Goal: Transaction & Acquisition: Purchase product/service

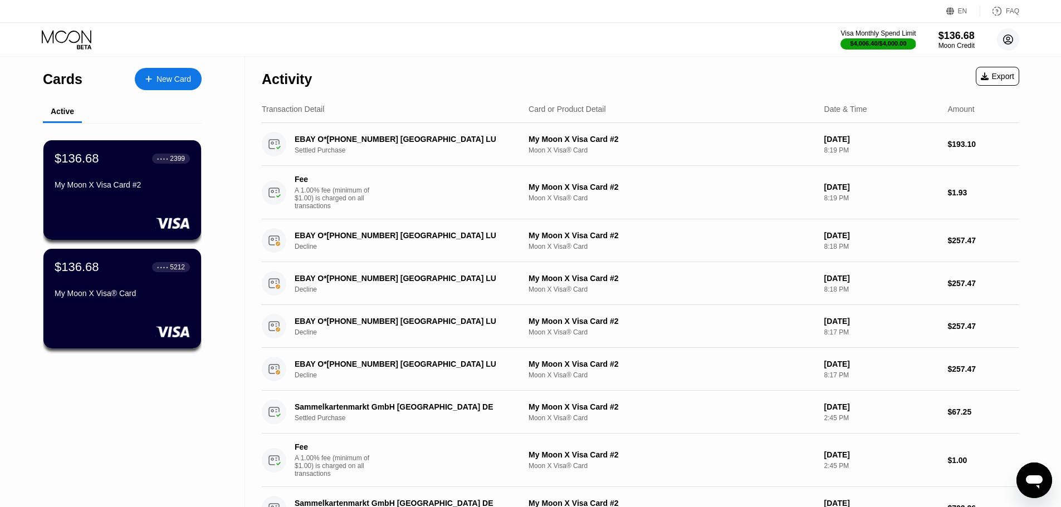
click at [1011, 42] on icon at bounding box center [1008, 40] width 6 height 6
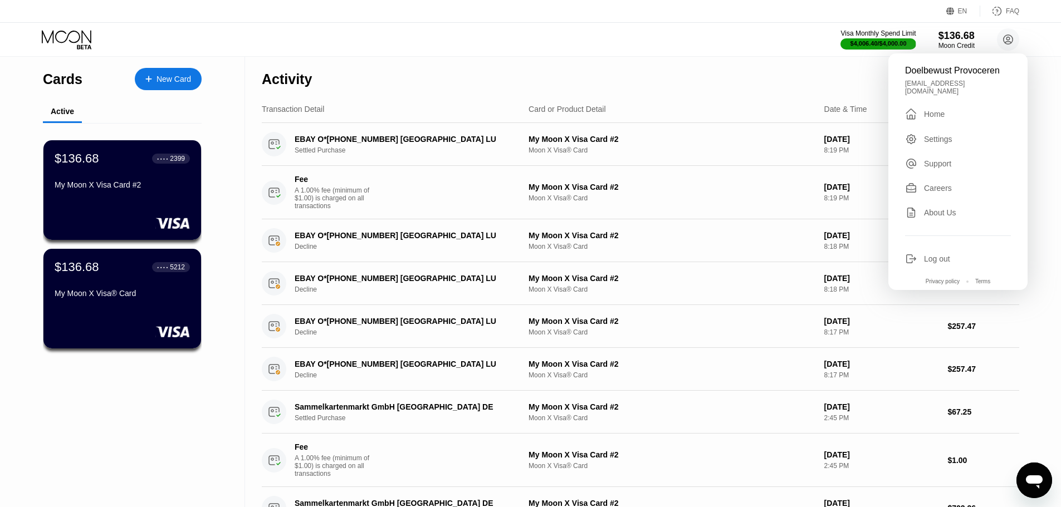
click at [949, 254] on div "Log out" at bounding box center [937, 258] width 26 height 9
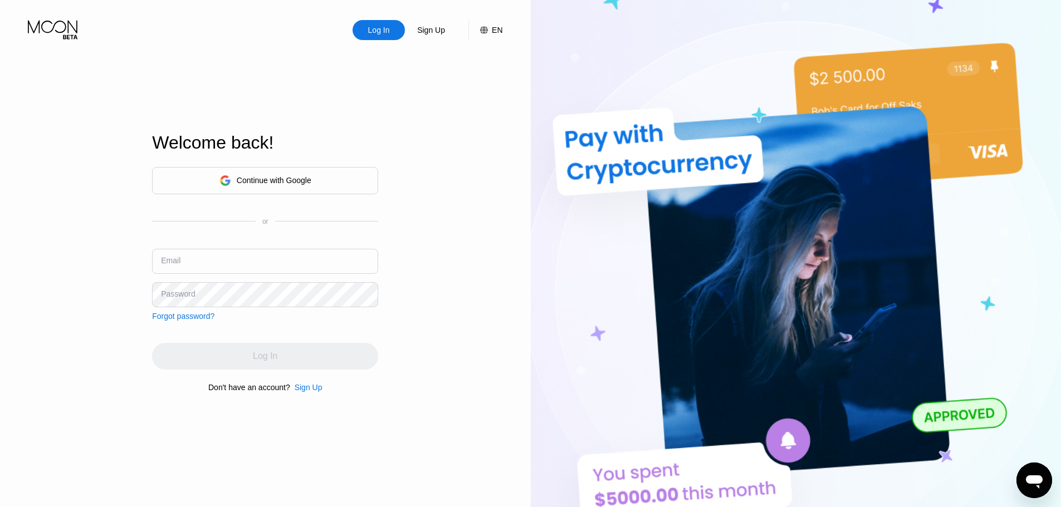
click at [267, 183] on div "Continue with Google" at bounding box center [274, 180] width 75 height 9
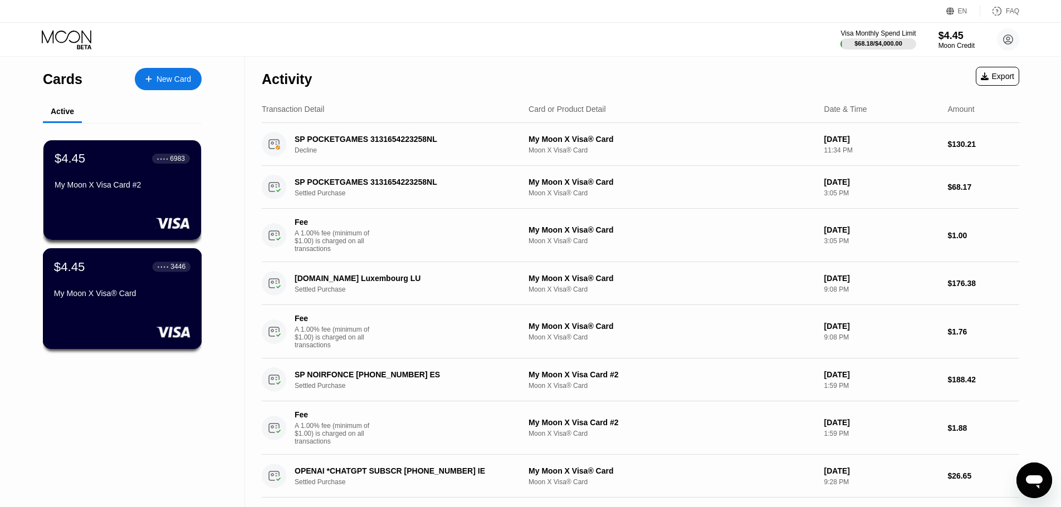
click at [169, 298] on div "My Moon X Visa® Card" at bounding box center [122, 293] width 136 height 9
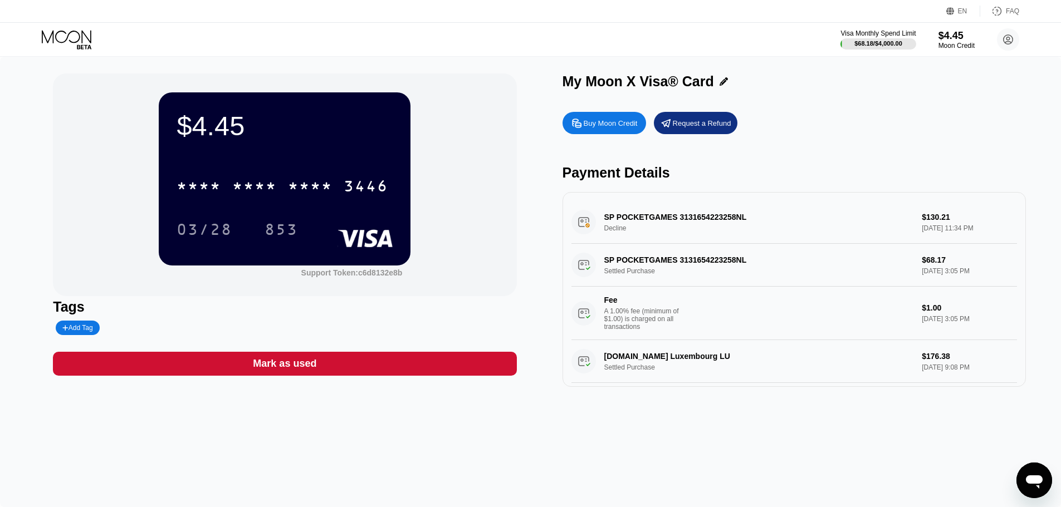
click at [635, 125] on div "Buy Moon Credit" at bounding box center [610, 123] width 54 height 9
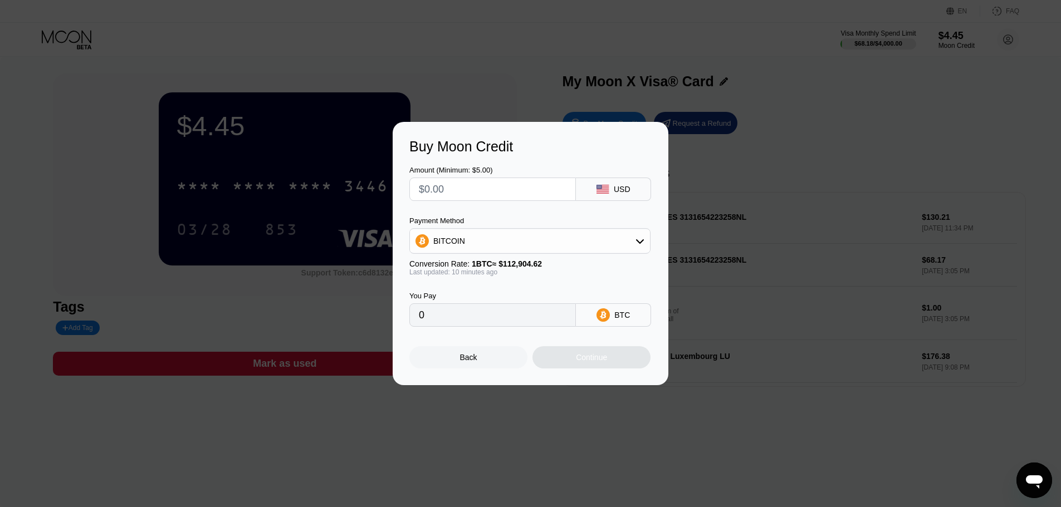
click at [490, 180] on input "text" at bounding box center [493, 189] width 148 height 22
type input "$2"
type input "0.00001769"
type input "$20"
type input "0.00017688"
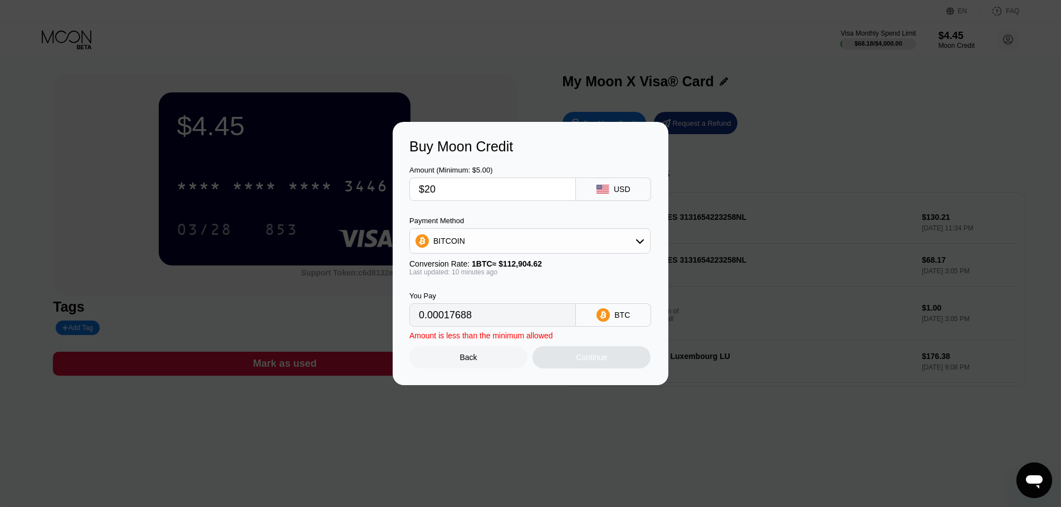
type input "$200"
type input "0.00176874"
type input "$200"
click at [582, 359] on div "Continue" at bounding box center [591, 357] width 31 height 9
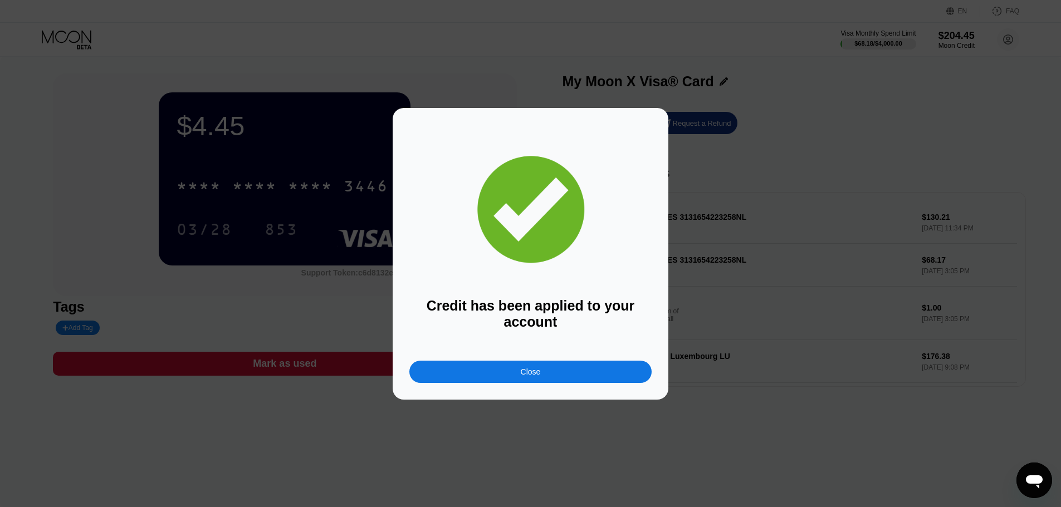
click at [585, 370] on div "Close" at bounding box center [530, 372] width 242 height 22
